Goal: Navigation & Orientation: Find specific page/section

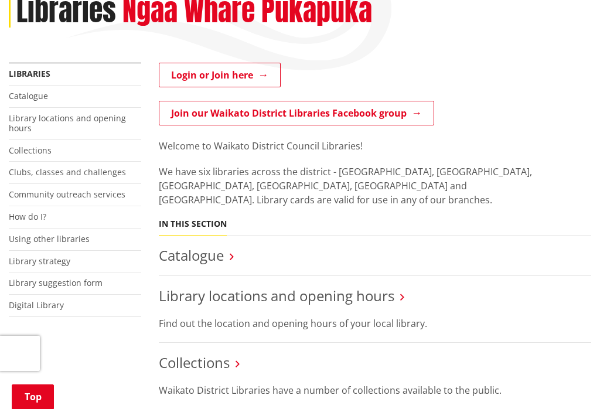
click at [183, 71] on link "Login or Join here" at bounding box center [220, 75] width 122 height 25
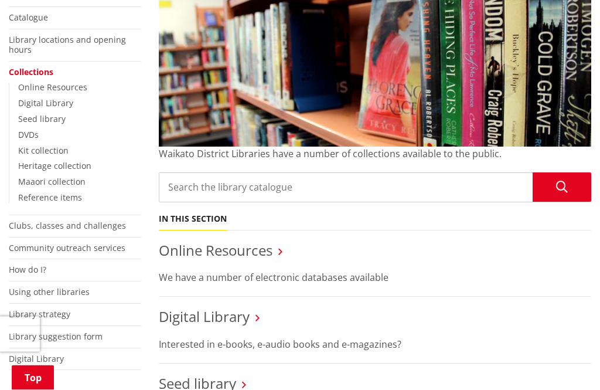
scroll to position [250, 0]
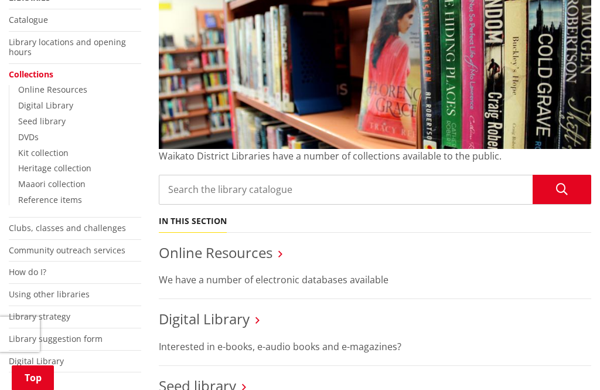
click at [63, 86] on link "Online Resources" at bounding box center [52, 89] width 69 height 11
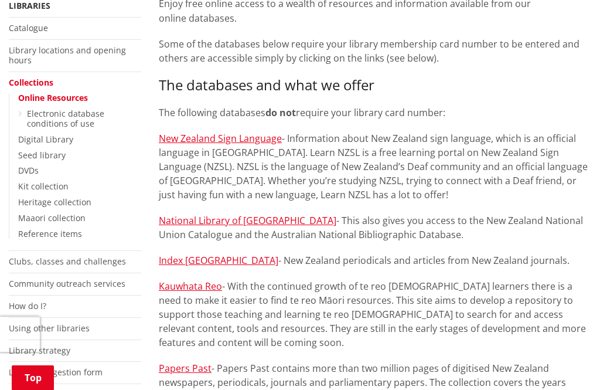
scroll to position [251, 0]
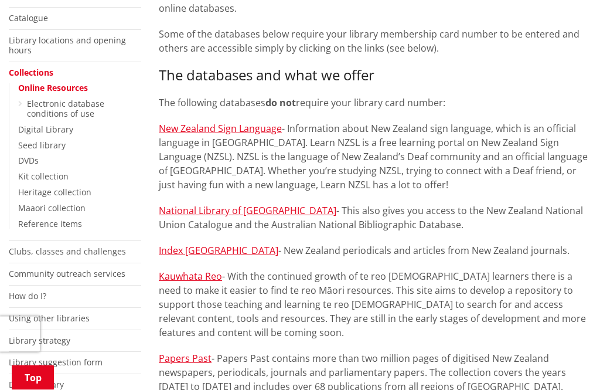
click at [63, 124] on link "Digital Library" at bounding box center [45, 129] width 55 height 11
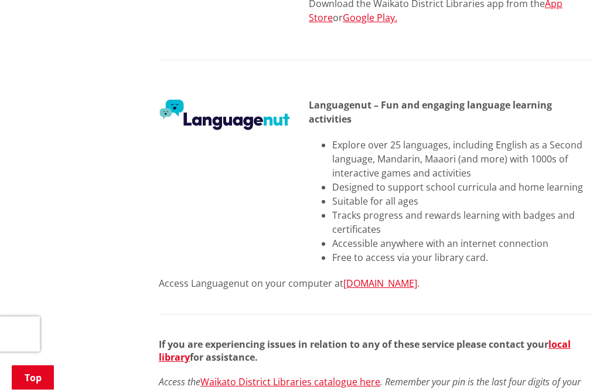
scroll to position [1516, 0]
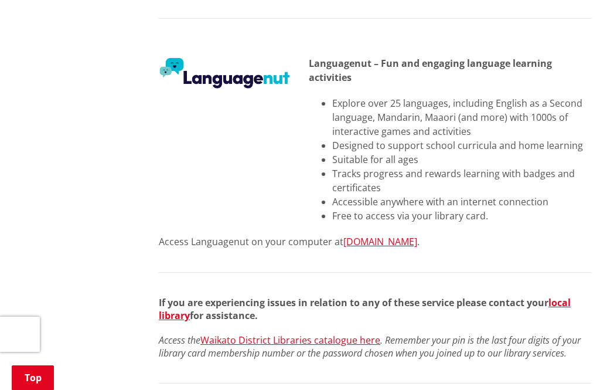
click at [391, 248] on link "Languagenut.com" at bounding box center [380, 241] width 74 height 13
